Goal: Navigation & Orientation: Find specific page/section

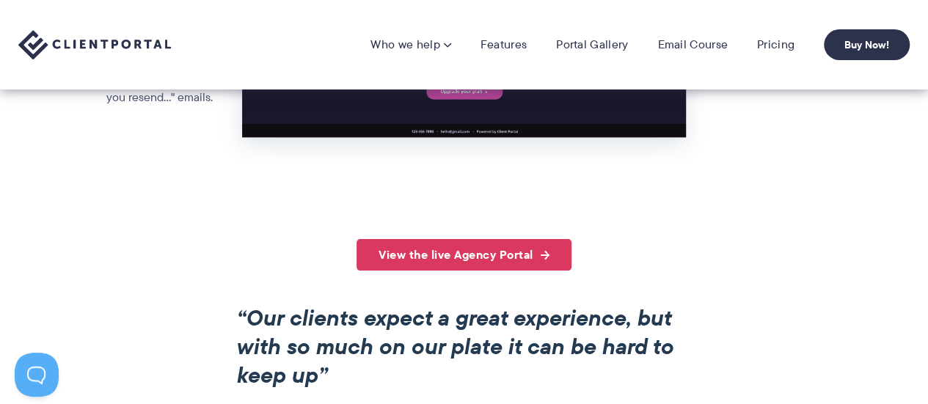
scroll to position [976, 0]
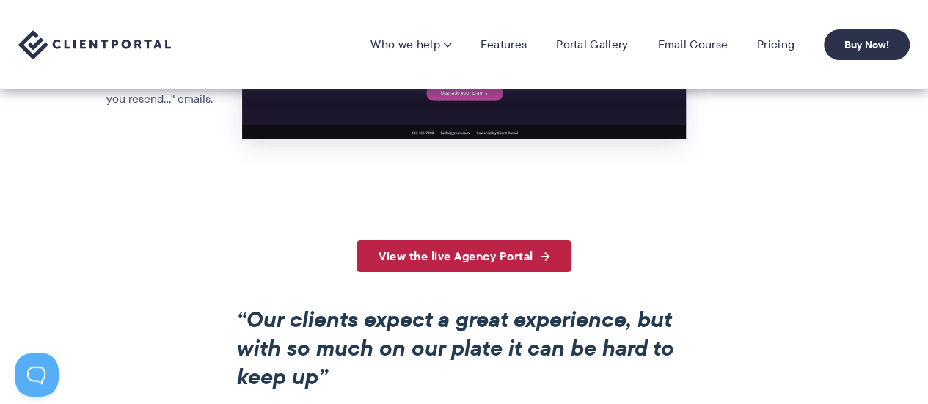
click at [481, 241] on link "View the live Agency Portal" at bounding box center [464, 257] width 215 height 32
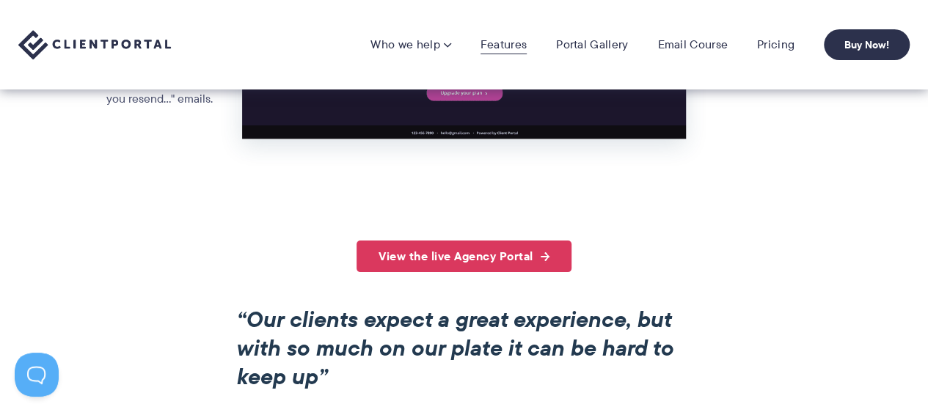
click at [502, 46] on link "Features" at bounding box center [504, 44] width 46 height 15
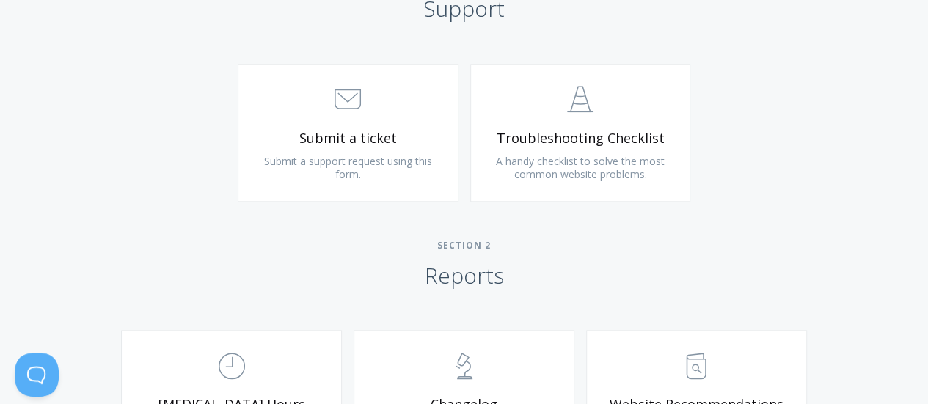
scroll to position [782, 0]
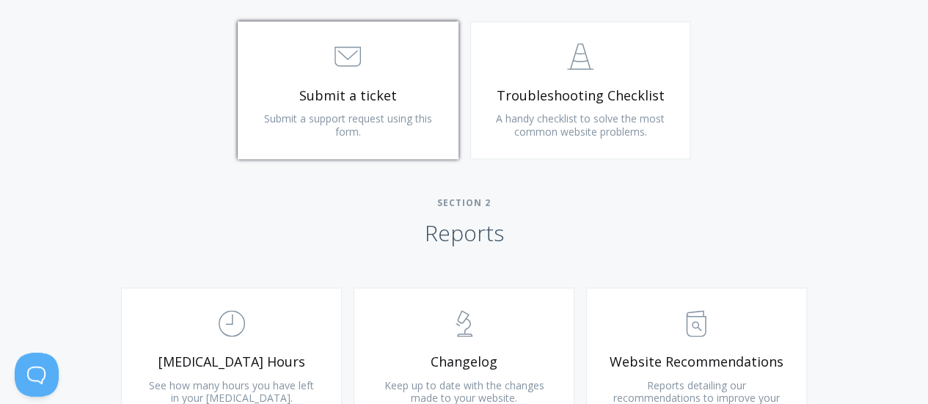
click at [350, 103] on span "Submit a ticket" at bounding box center [348, 95] width 175 height 17
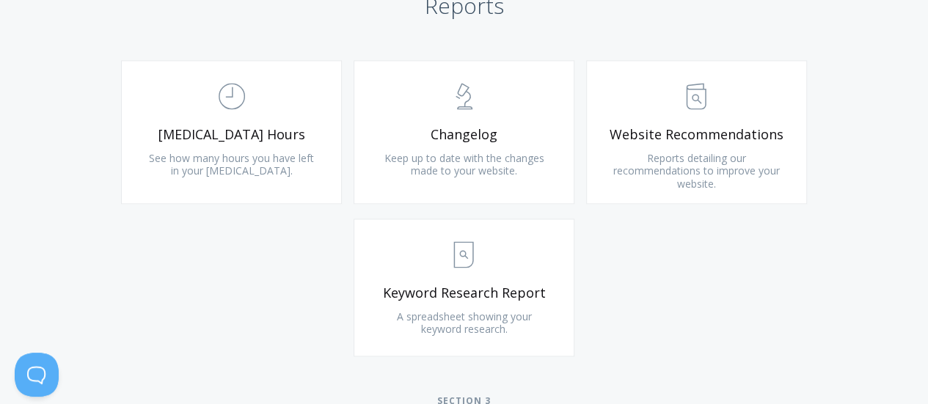
scroll to position [1076, 0]
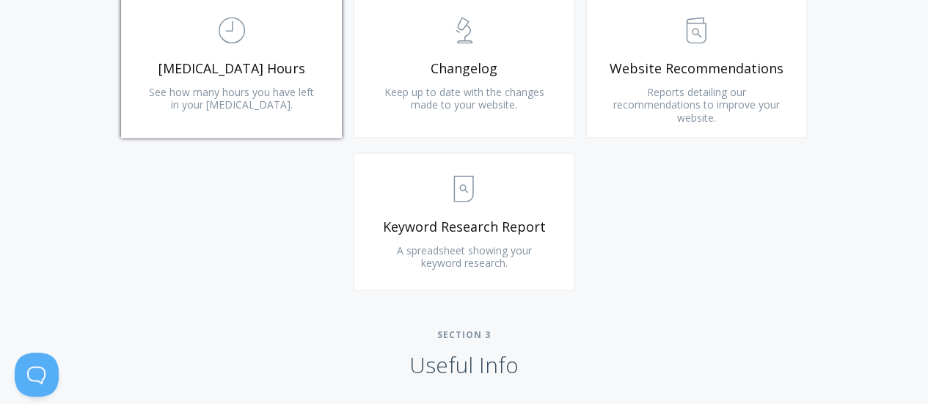
click at [219, 51] on span ".st0{fill:none;stroke:#000000;stroke-width:2;stroke-miterlimit:10;} Untitled-18" at bounding box center [231, 30] width 175 height 45
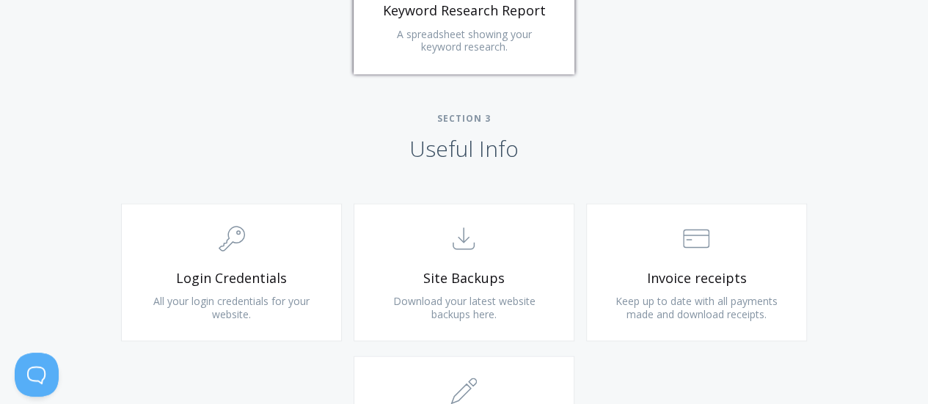
scroll to position [1290, 0]
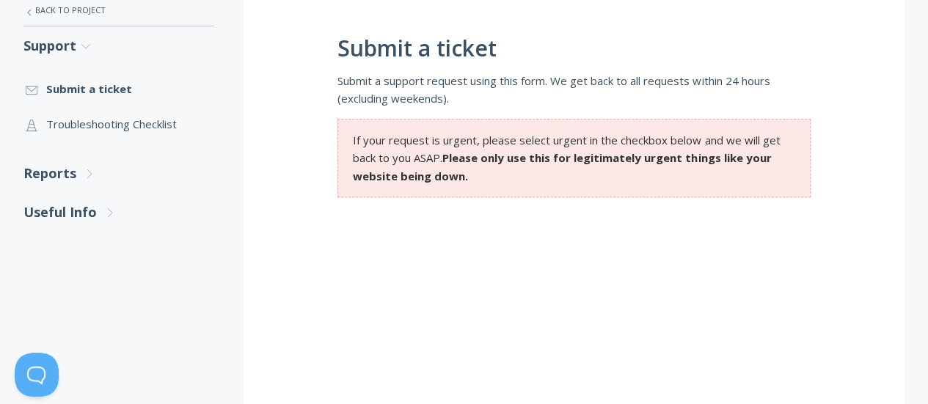
scroll to position [195, 0]
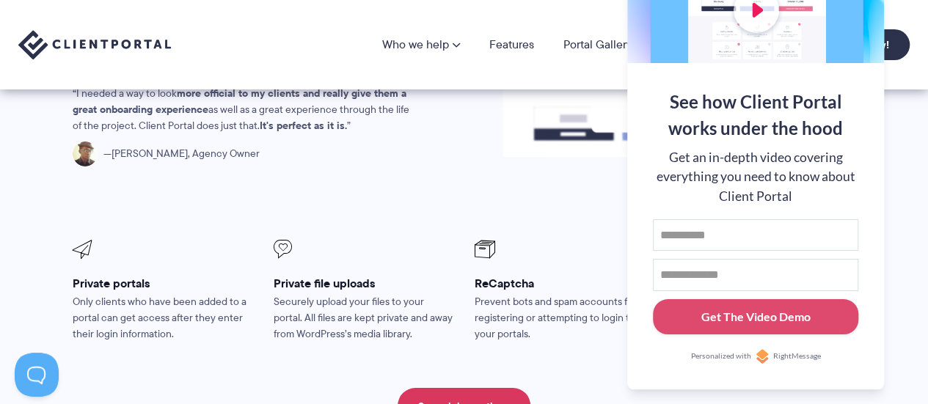
scroll to position [2642, 0]
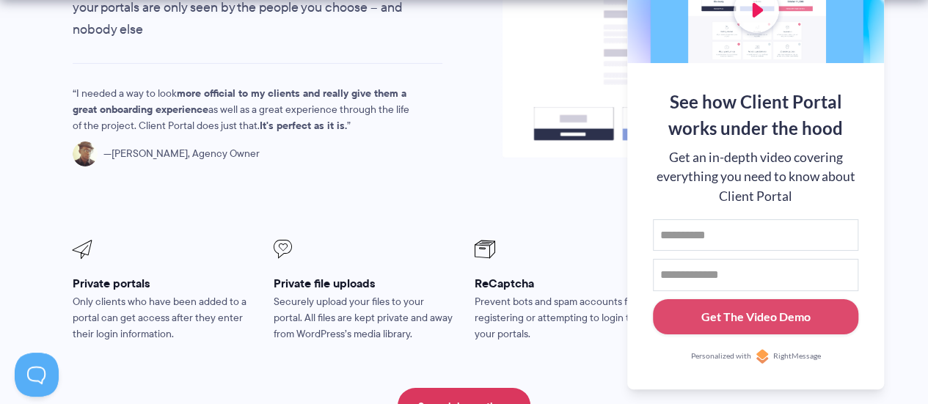
click at [364, 276] on h3 "Private file uploads" at bounding box center [364, 283] width 181 height 15
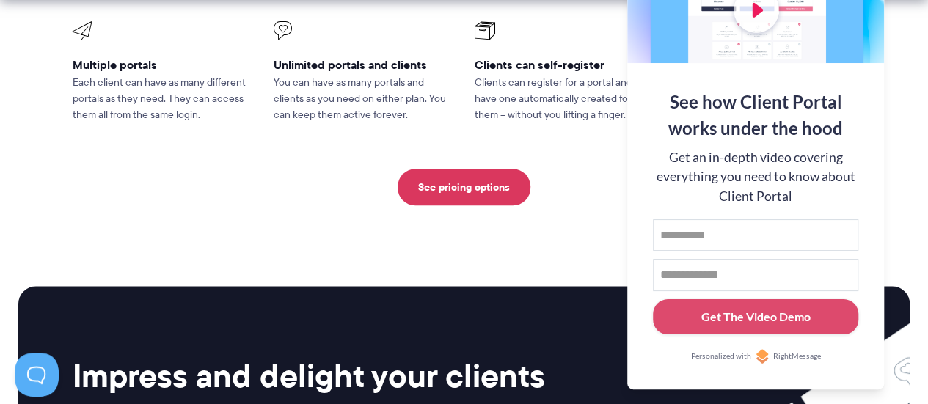
scroll to position [3621, 0]
